Goal: Task Accomplishment & Management: Manage account settings

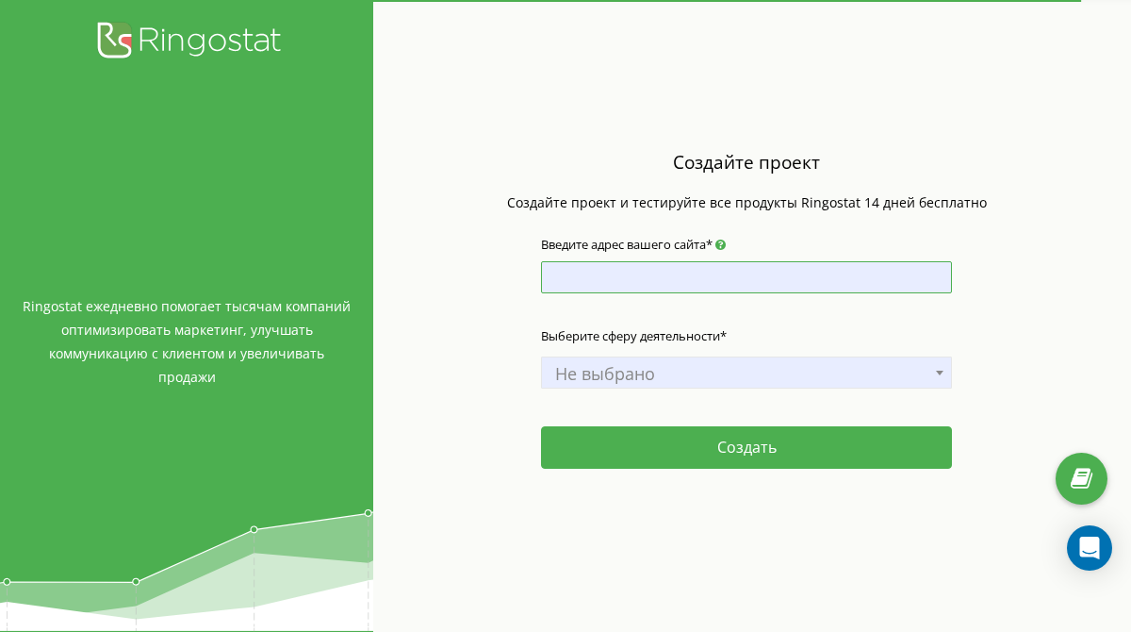
click at [614, 277] on input "Введите адрес вашего сайта*" at bounding box center [746, 277] width 410 height 32
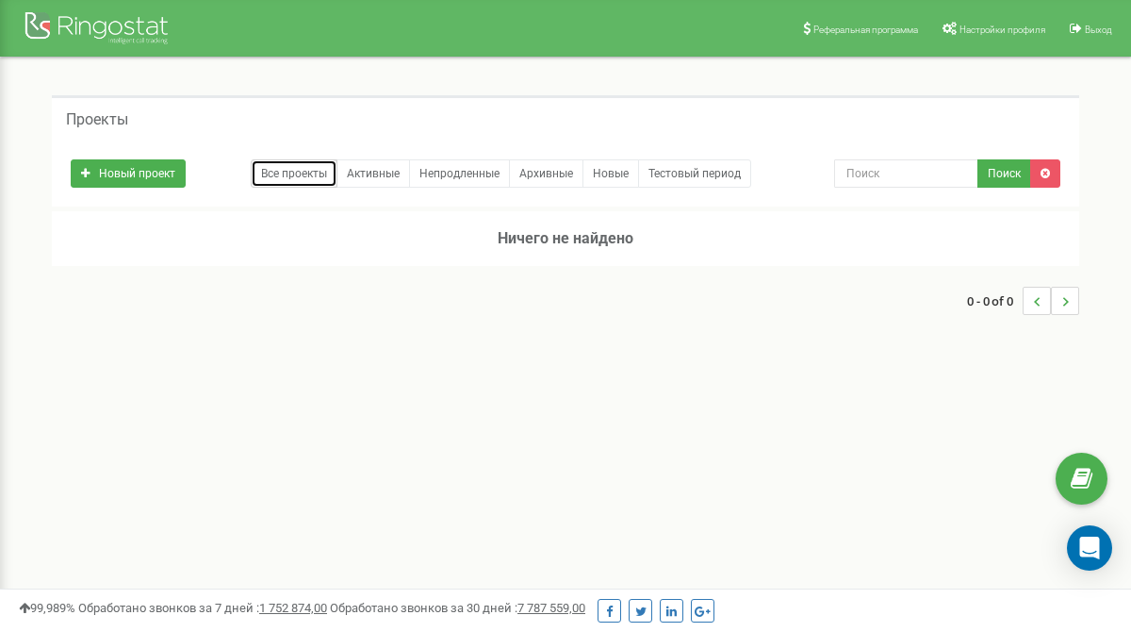
click at [327, 173] on link "Все проекты" at bounding box center [294, 173] width 87 height 28
click at [621, 177] on link "Новые" at bounding box center [611, 173] width 57 height 28
click at [303, 170] on link "Все проекты" at bounding box center [294, 173] width 87 height 28
